Goal: Transaction & Acquisition: Download file/media

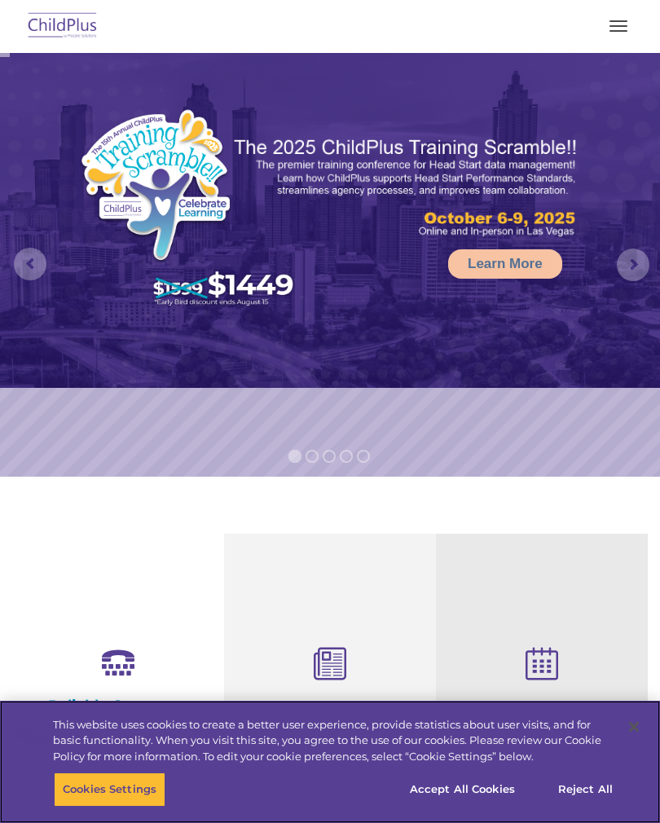
select select "MEDIUM"
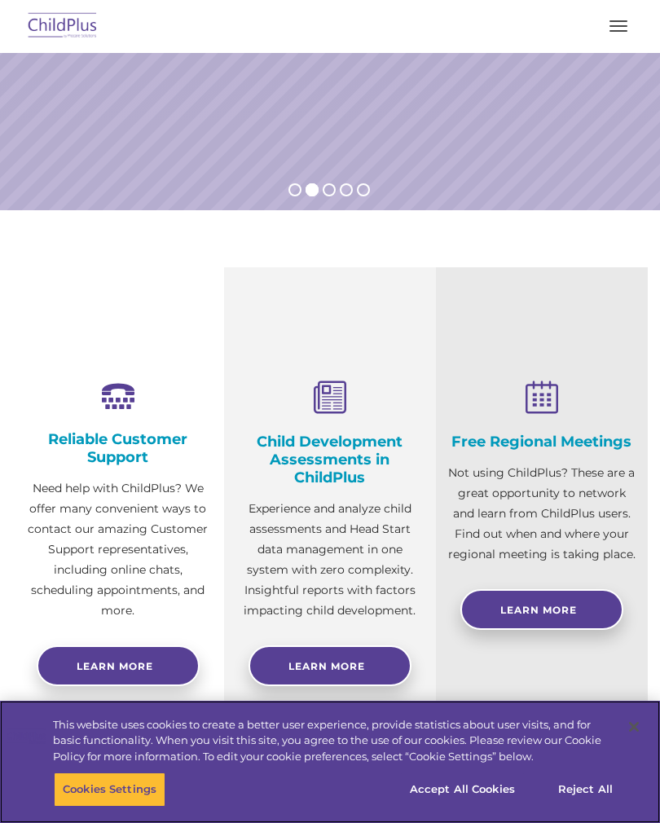
scroll to position [265, 0]
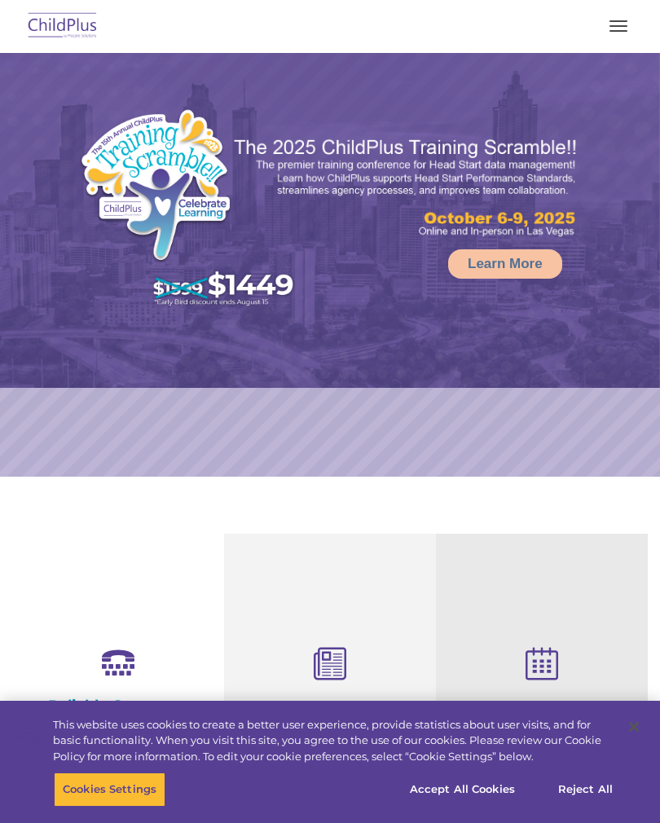
select select "MEDIUM"
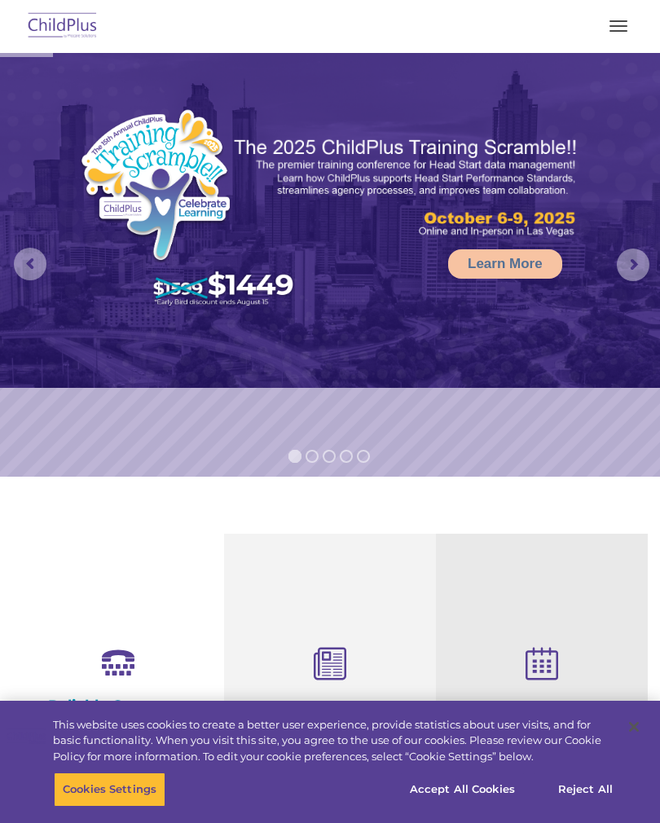
click at [621, 32] on button "button" at bounding box center [618, 26] width 34 height 26
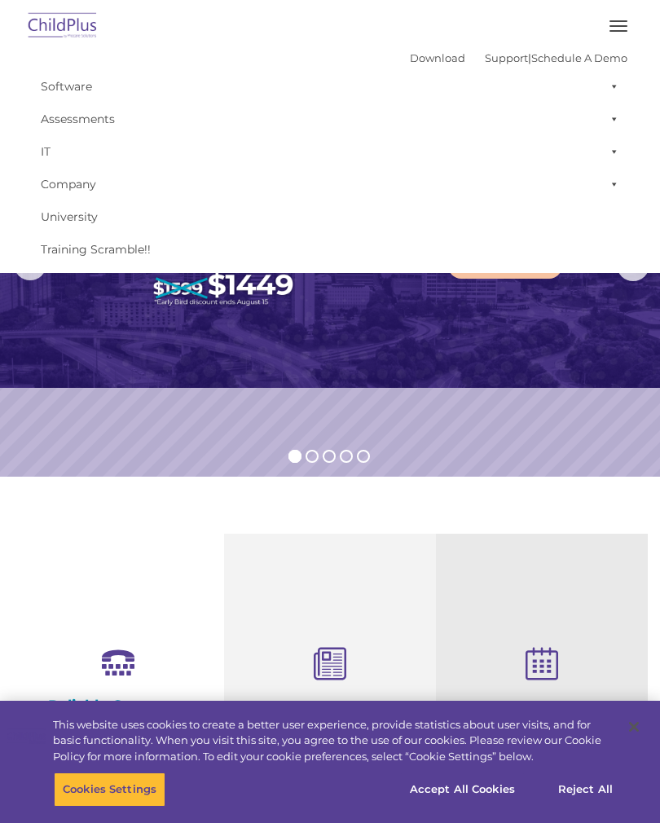
click at [300, 351] on img at bounding box center [330, 220] width 660 height 335
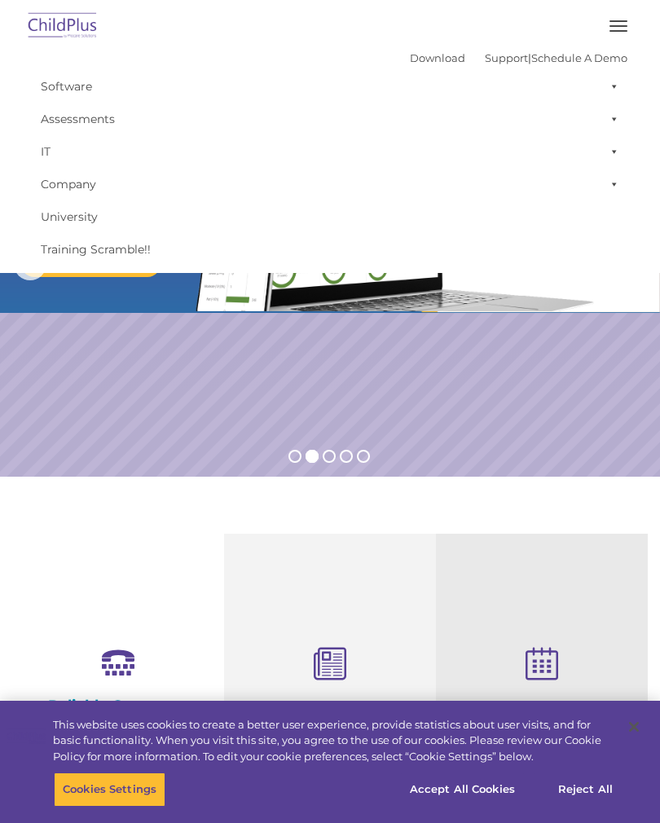
click at [411, 55] on link "Download" at bounding box center [437, 57] width 55 height 13
click at [47, 26] on img at bounding box center [62, 26] width 77 height 38
click at [610, 33] on button "button" at bounding box center [618, 26] width 34 height 26
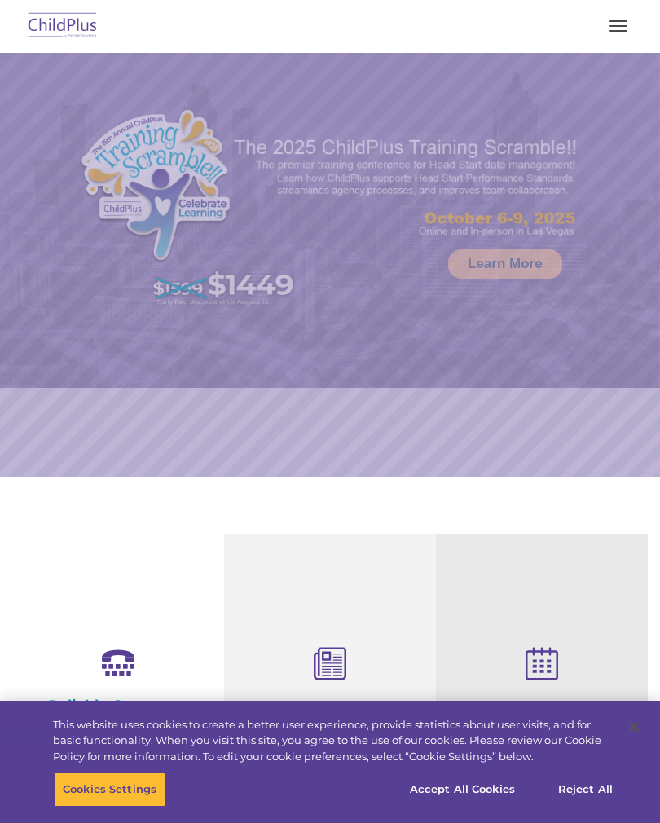
select select "MEDIUM"
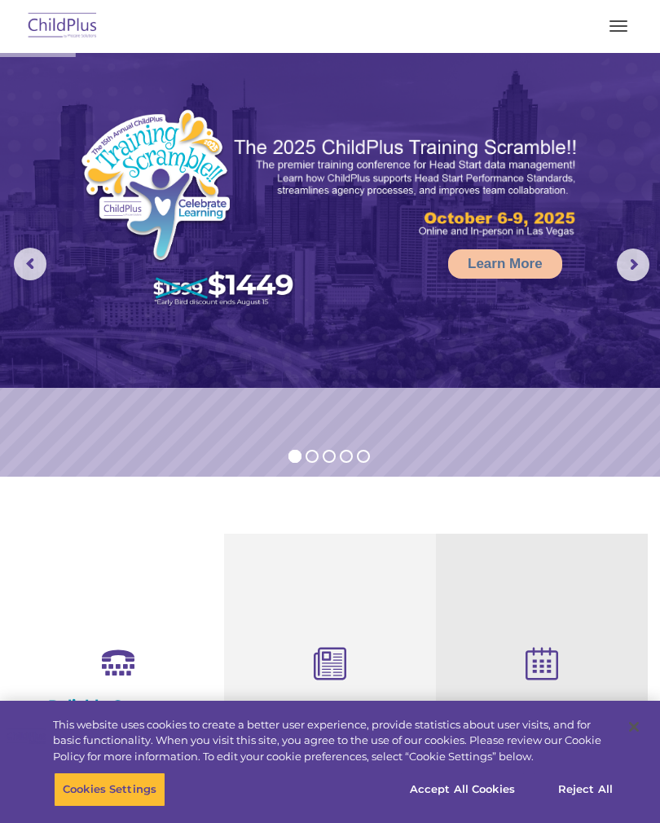
click at [614, 29] on button "button" at bounding box center [618, 26] width 34 height 26
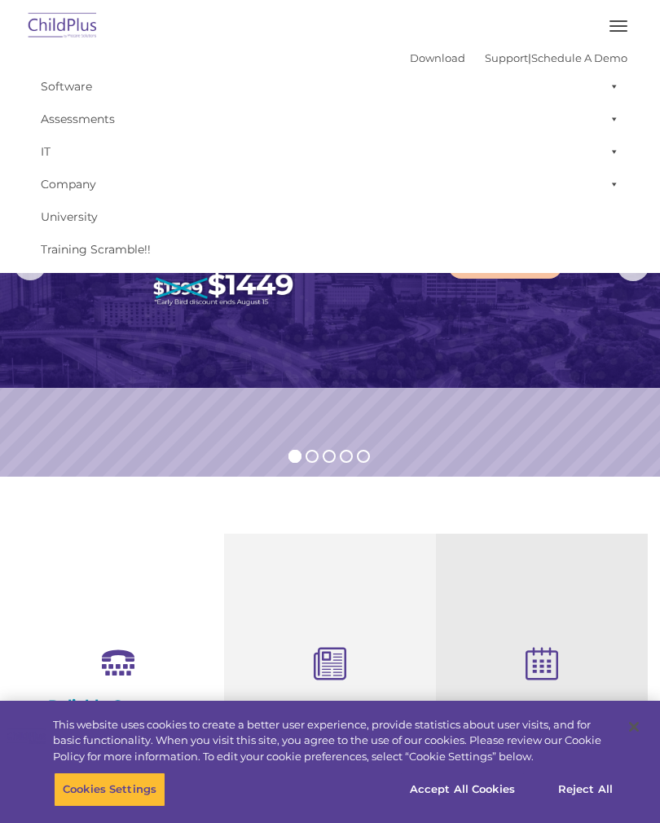
click at [410, 58] on link "Download" at bounding box center [437, 57] width 55 height 13
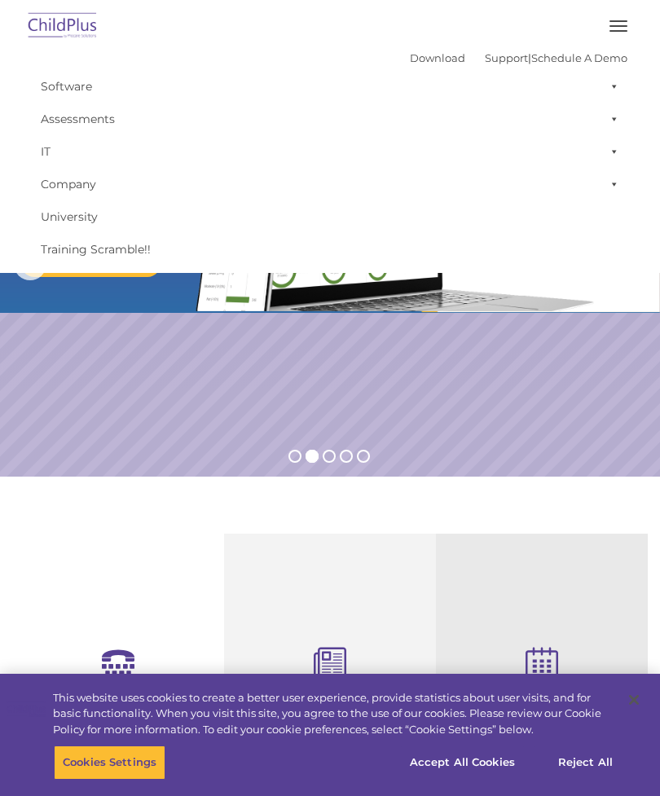
click at [630, 14] on button "button" at bounding box center [618, 26] width 34 height 26
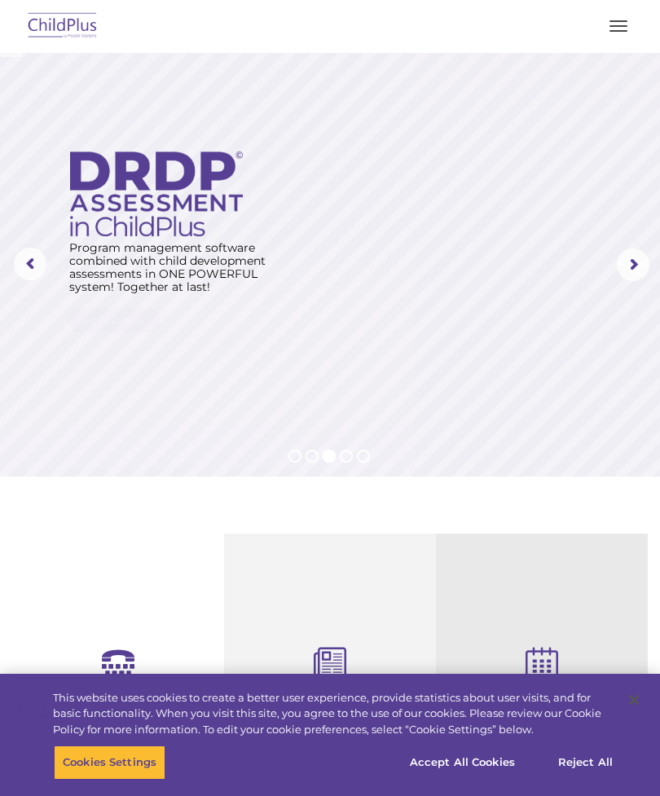
click at [620, 29] on button "button" at bounding box center [618, 26] width 34 height 26
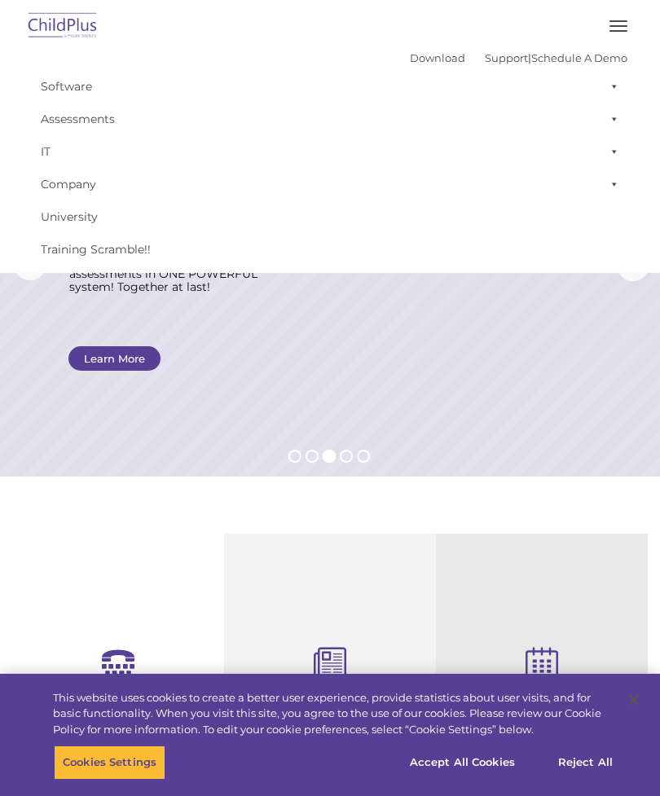
click at [634, 24] on button "button" at bounding box center [618, 26] width 34 height 26
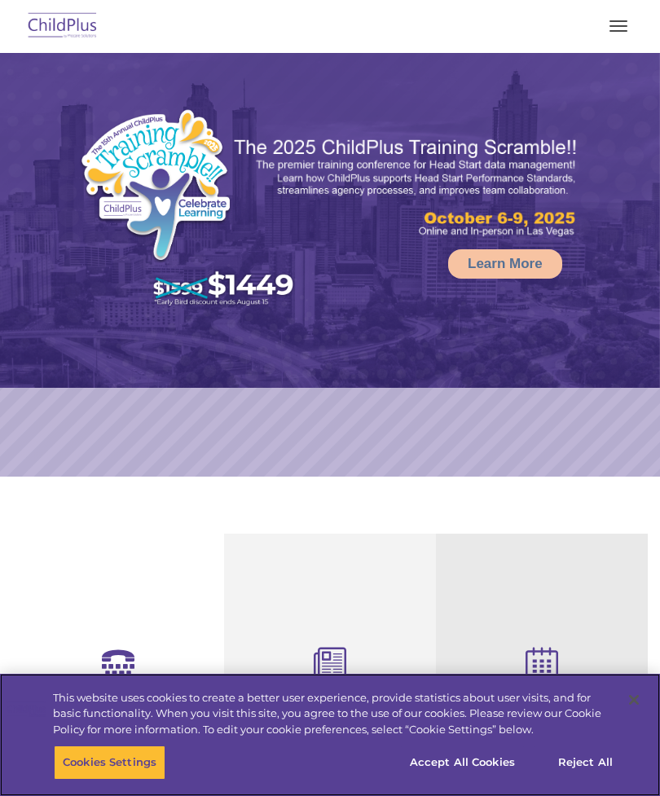
select select "MEDIUM"
